Goal: Contribute content: Add original content to the website for others to see

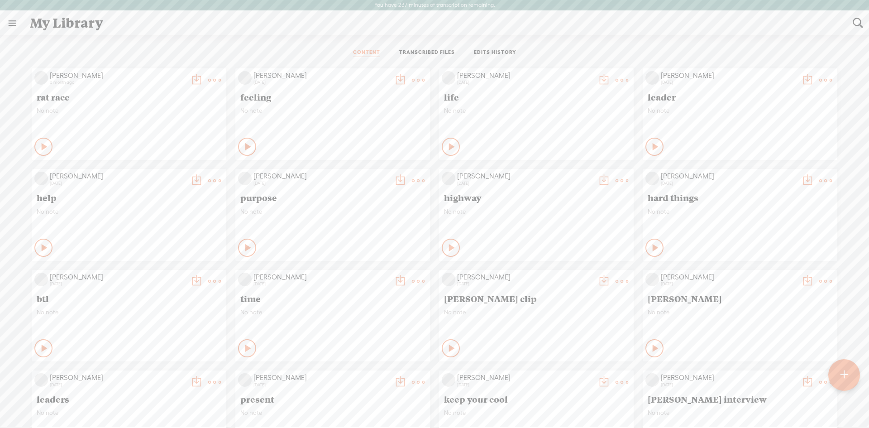
scroll to position [0, 0]
click at [849, 370] on div at bounding box center [844, 374] width 33 height 33
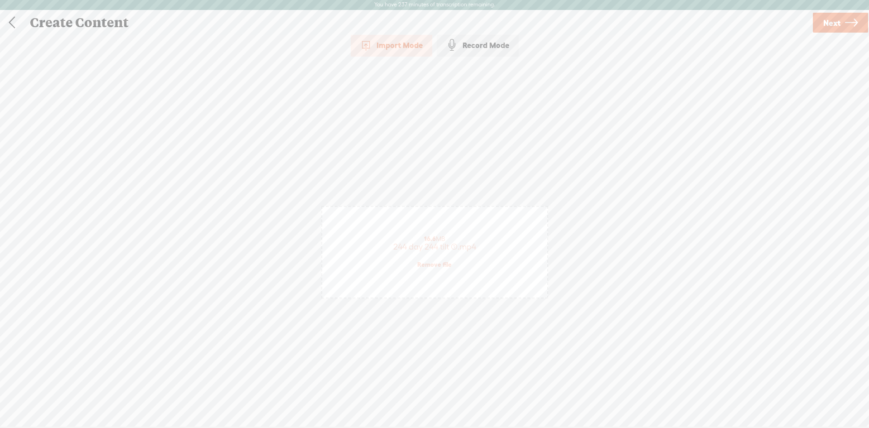
drag, startPoint x: 145, startPoint y: 5, endPoint x: 853, endPoint y: 25, distance: 708.0
click at [853, 25] on icon at bounding box center [851, 22] width 13 height 23
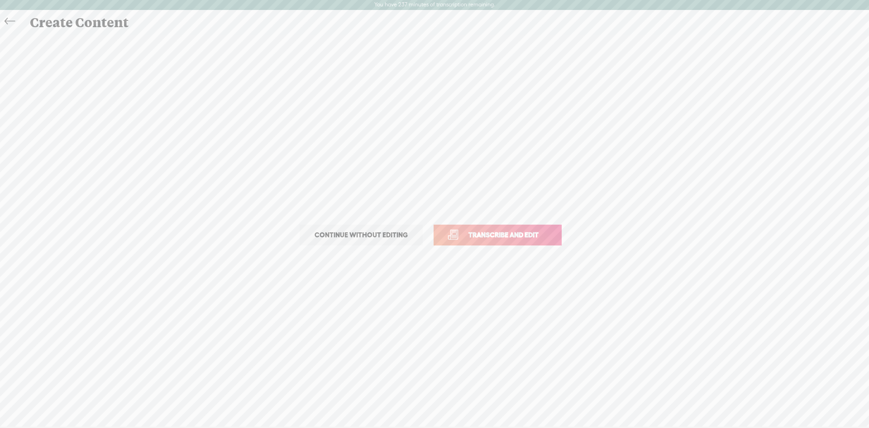
click at [484, 241] on link "Transcribe and edit" at bounding box center [498, 235] width 128 height 21
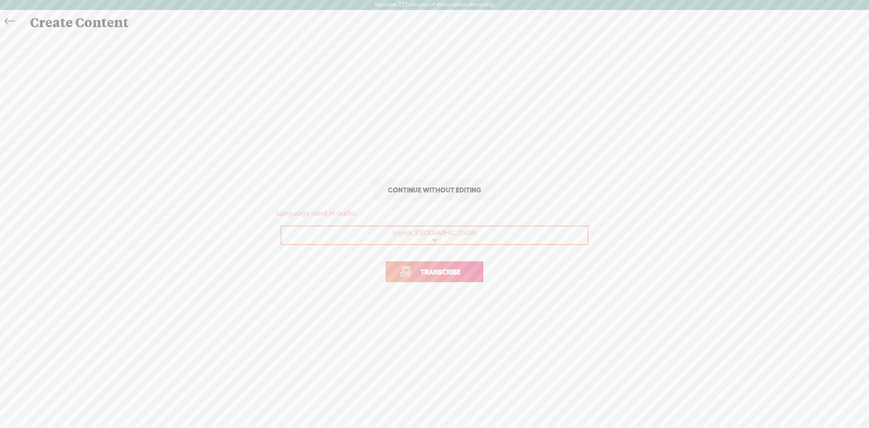
click at [448, 274] on span "Transcribe" at bounding box center [440, 272] width 59 height 10
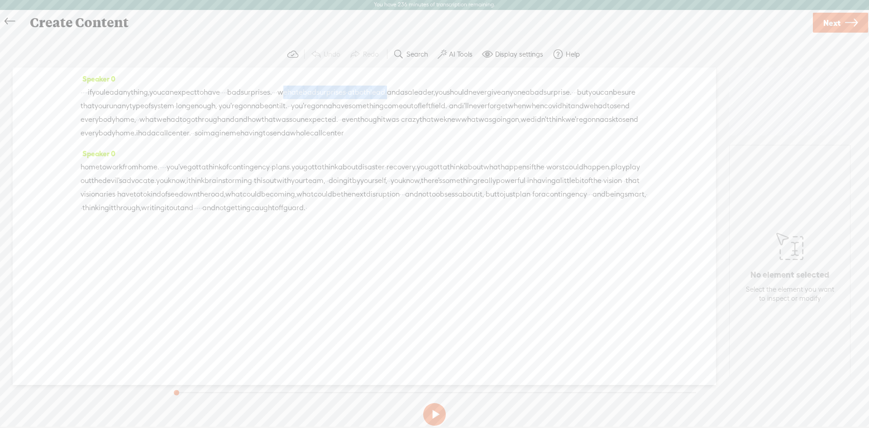
drag, startPoint x: 482, startPoint y: 91, endPoint x: 353, endPoint y: 95, distance: 128.7
click at [353, 95] on div "· · · · if you lead anything, you can expect to have · · · · bad surprises. · ·…" at bounding box center [365, 113] width 568 height 54
click at [290, 66] on span "Delete" at bounding box center [297, 70] width 21 height 9
click at [92, 94] on span "if" at bounding box center [90, 93] width 4 height 14
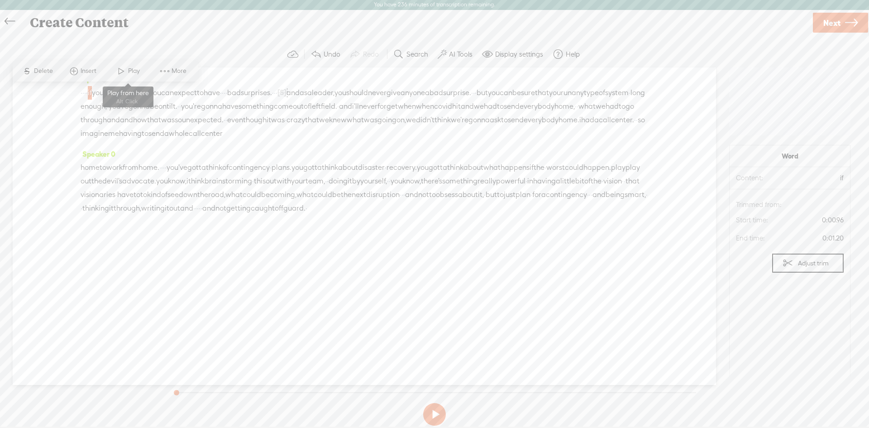
click at [118, 70] on span at bounding box center [122, 71] width 14 height 16
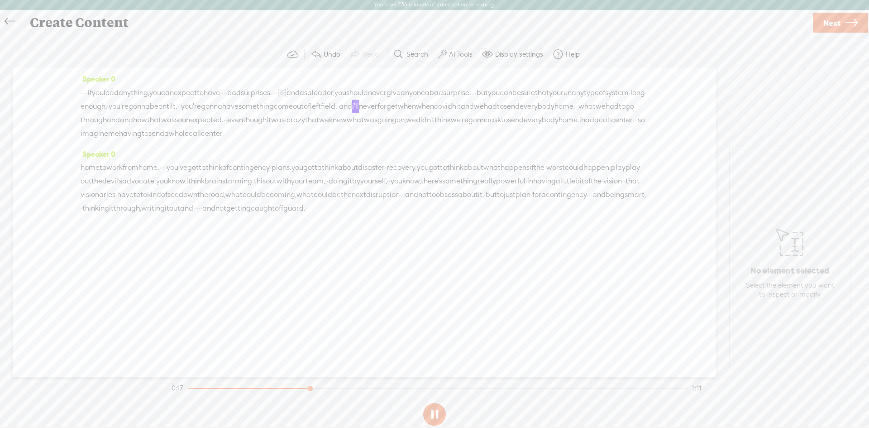
drag, startPoint x: 384, startPoint y: 108, endPoint x: 300, endPoint y: 105, distance: 83.4
click at [300, 105] on div "· · · · if you lead anything, you can expect to have · · · · bad surprises. · ·…" at bounding box center [365, 113] width 568 height 55
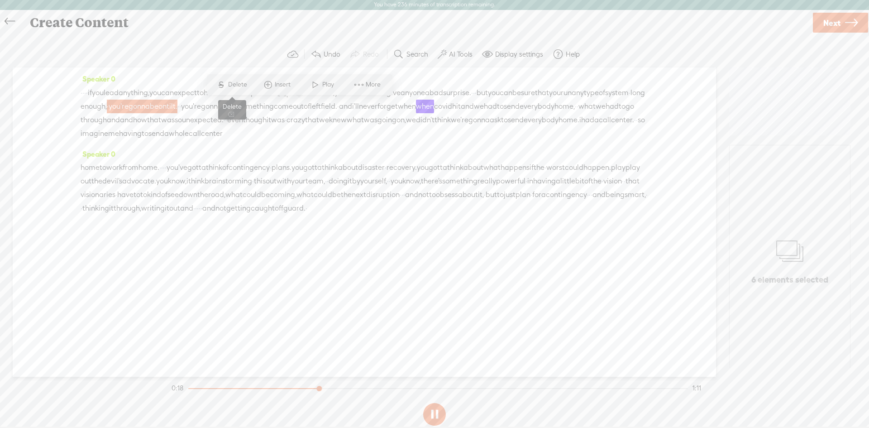
click at [246, 84] on span "Delete" at bounding box center [238, 84] width 21 height 9
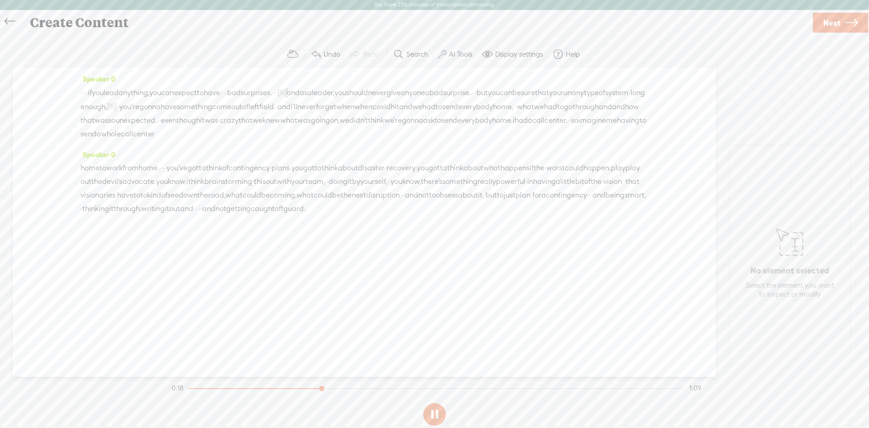
click at [584, 100] on span "type" at bounding box center [591, 93] width 15 height 14
click at [215, 88] on span at bounding box center [214, 85] width 14 height 16
click at [850, 19] on icon at bounding box center [851, 22] width 13 height 23
click at [331, 216] on input "text" at bounding box center [436, 221] width 310 height 18
type input "covid"
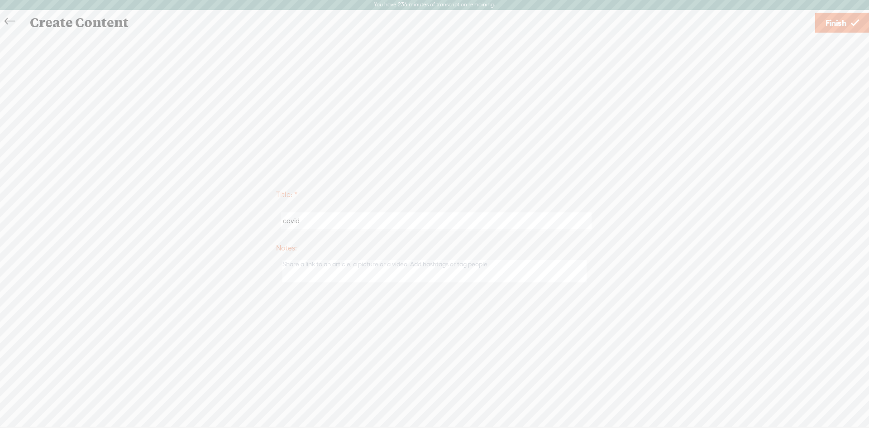
click at [842, 17] on span "Finish" at bounding box center [836, 22] width 21 height 23
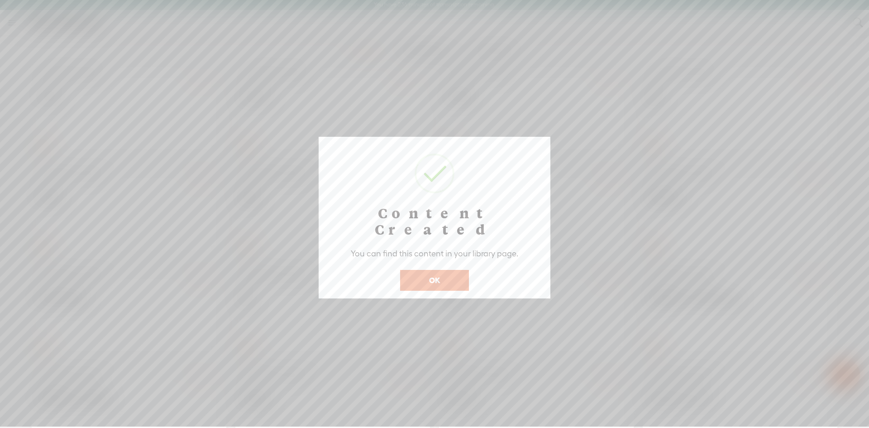
click at [457, 270] on button "OK" at bounding box center [434, 280] width 69 height 21
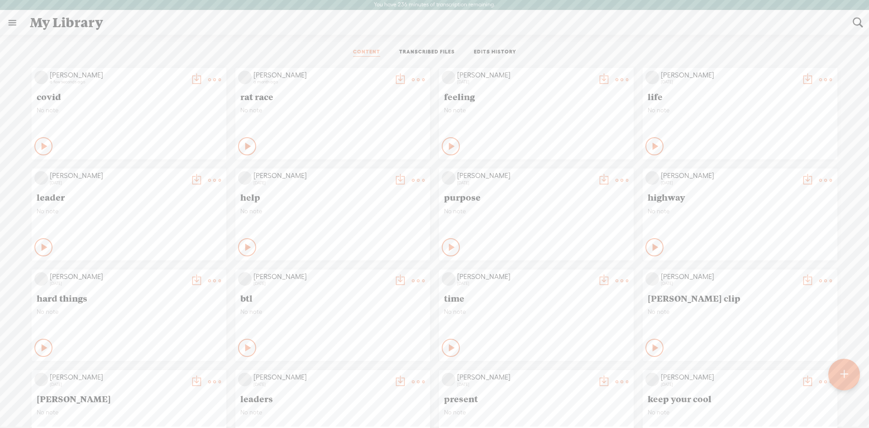
click at [208, 78] on t at bounding box center [214, 79] width 13 height 13
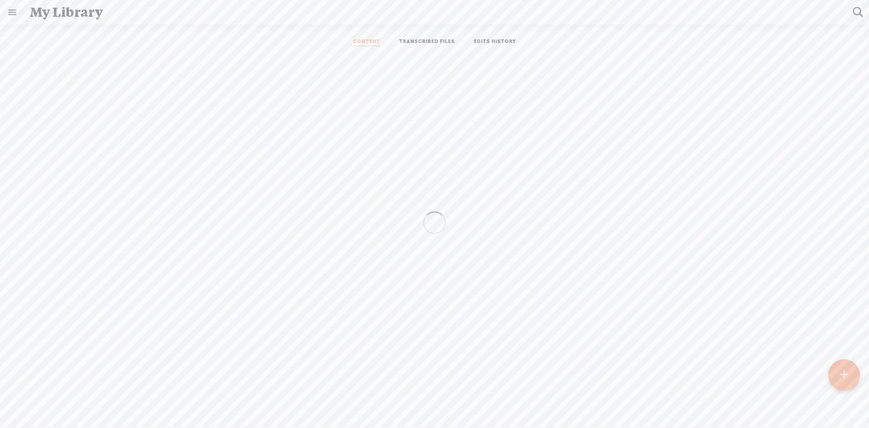
scroll to position [0, 0]
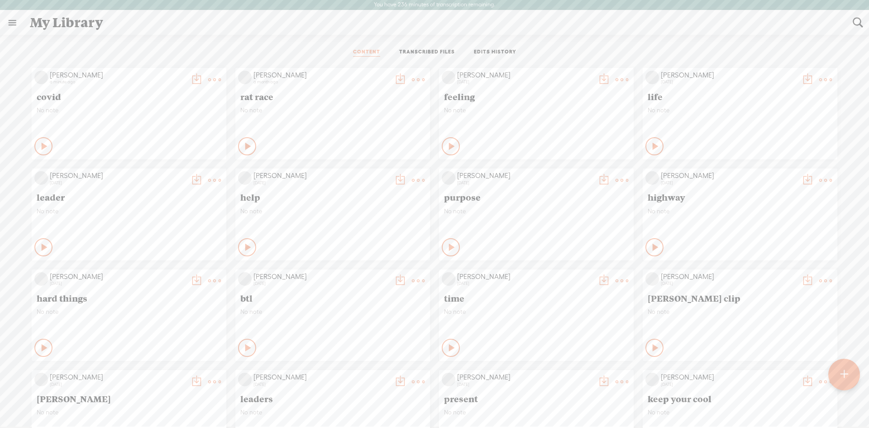
click at [211, 78] on t at bounding box center [214, 79] width 13 height 13
click at [57, 134] on div "[PERSON_NAME] a minute ago covid No note Play Content Private" at bounding box center [129, 113] width 195 height 91
click at [192, 77] on t at bounding box center [196, 79] width 13 height 13
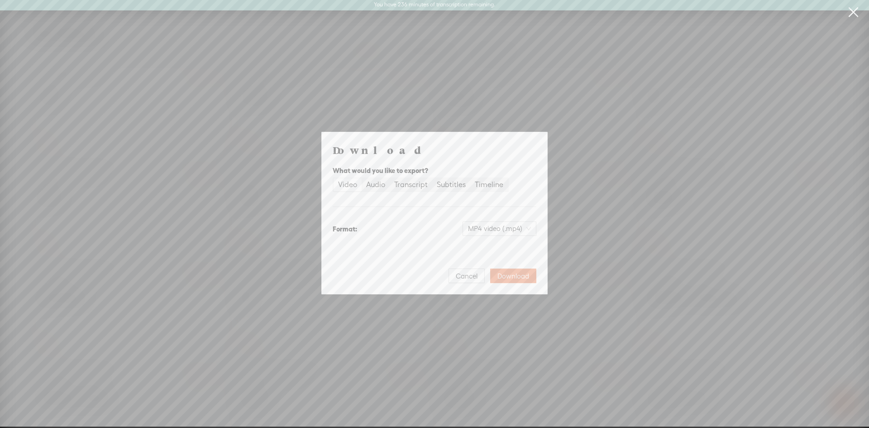
scroll to position [0, 0]
click at [523, 274] on span "Download" at bounding box center [514, 276] width 32 height 9
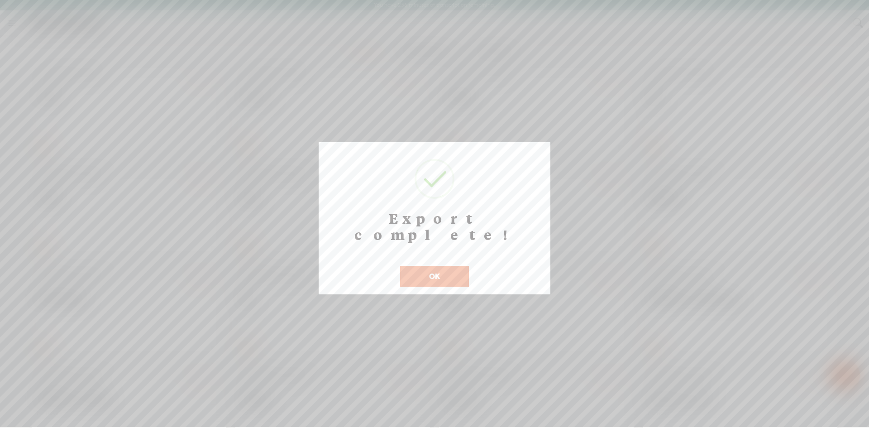
click at [435, 271] on div "Export complete! ! Not valid! Cancel OK" at bounding box center [435, 218] width 232 height 152
click at [434, 266] on button "OK" at bounding box center [434, 276] width 69 height 21
